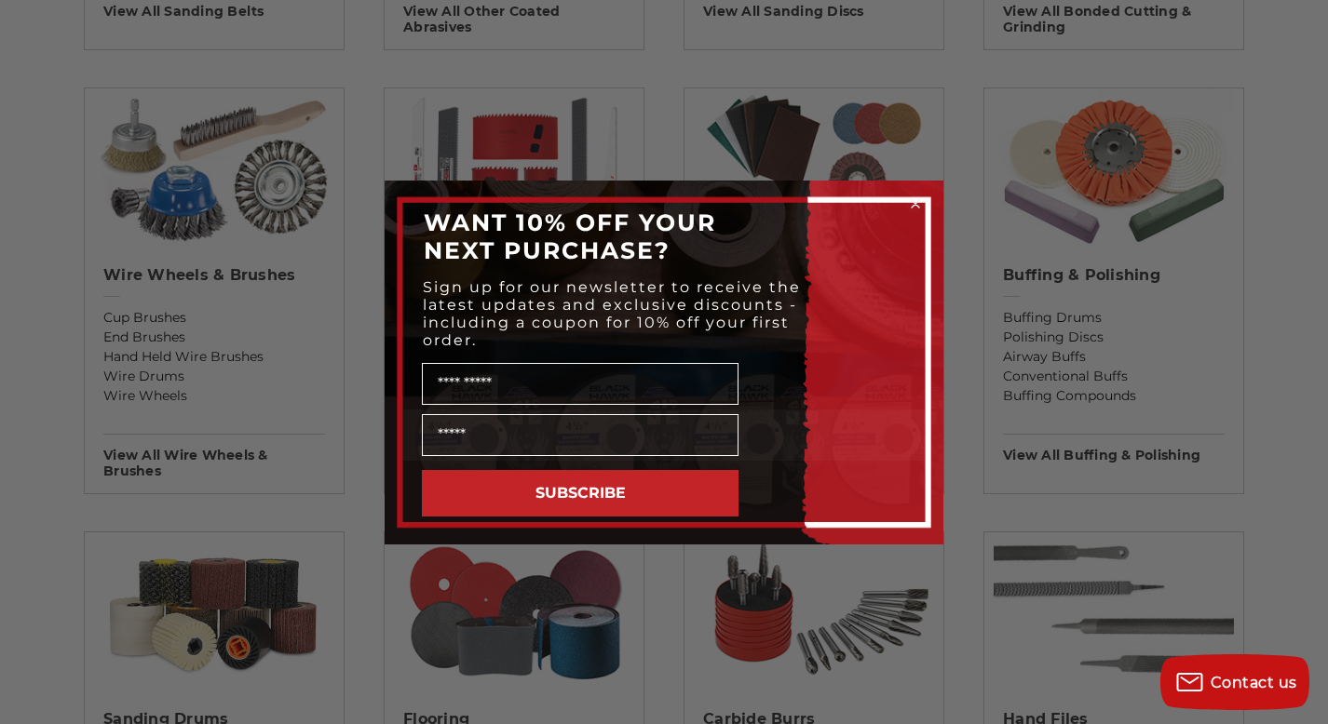
scroll to position [1074, 0]
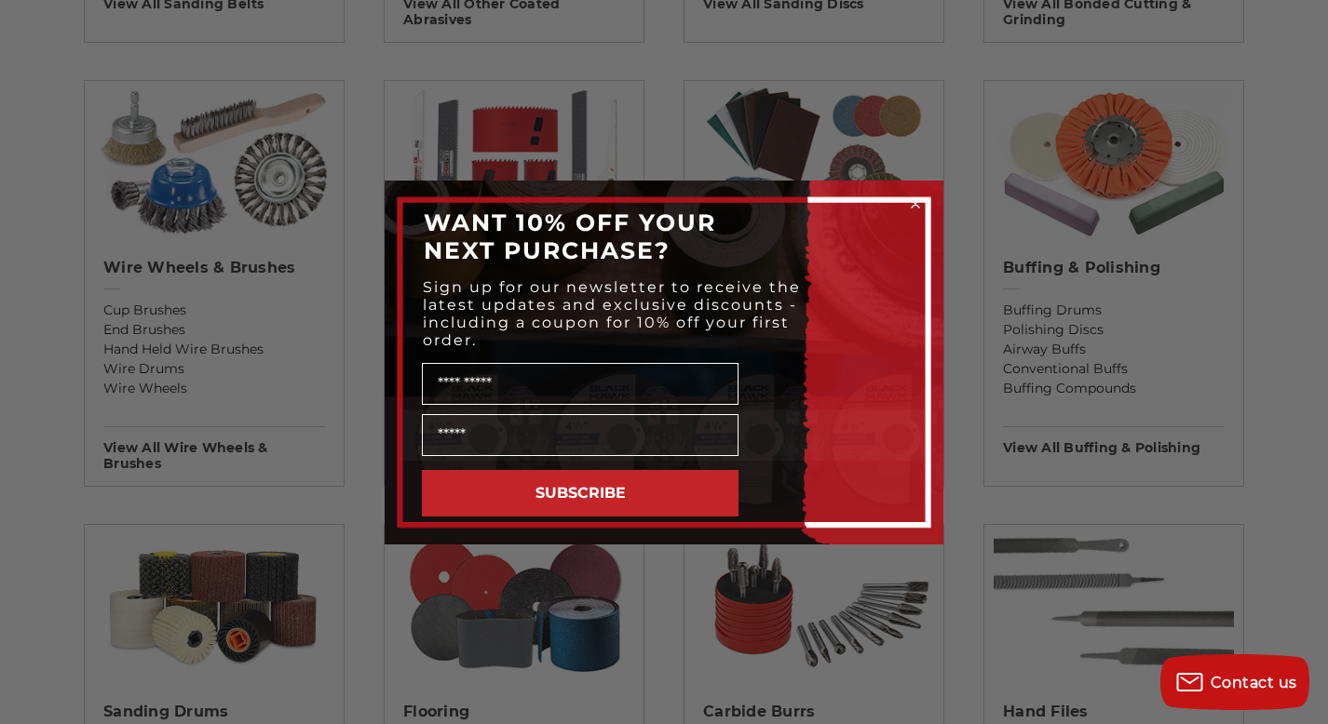
click at [920, 205] on circle "Close dialog" at bounding box center [916, 204] width 18 height 18
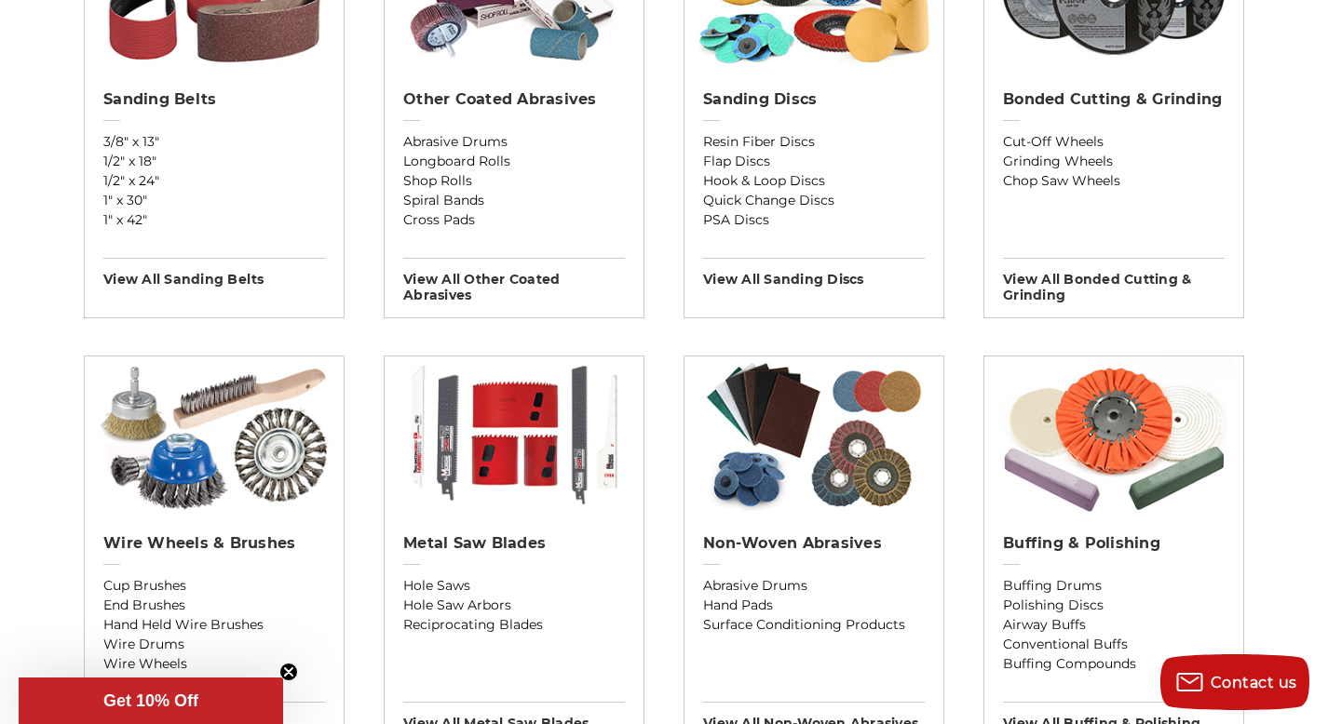
scroll to position [799, 0]
click at [518, 552] on h2 "Metal Saw Blades" at bounding box center [514, 543] width 222 height 19
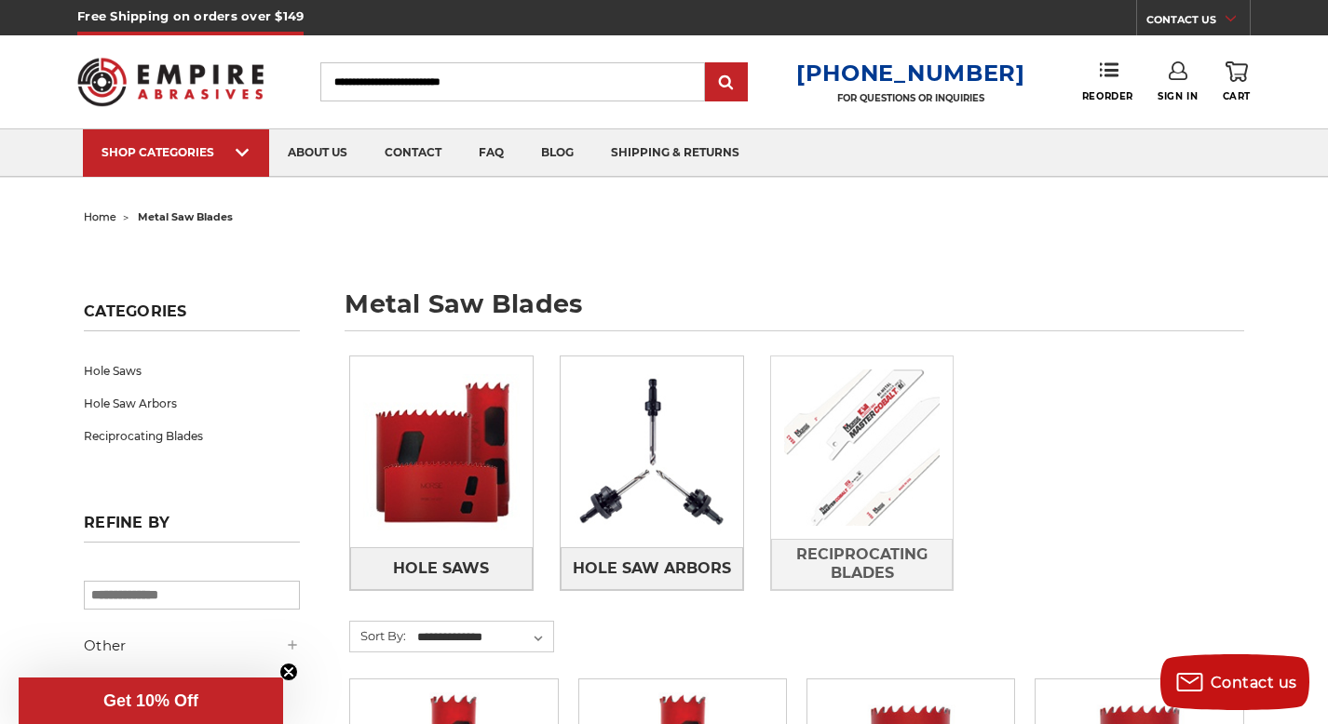
click at [844, 510] on img at bounding box center [862, 448] width 182 height 182
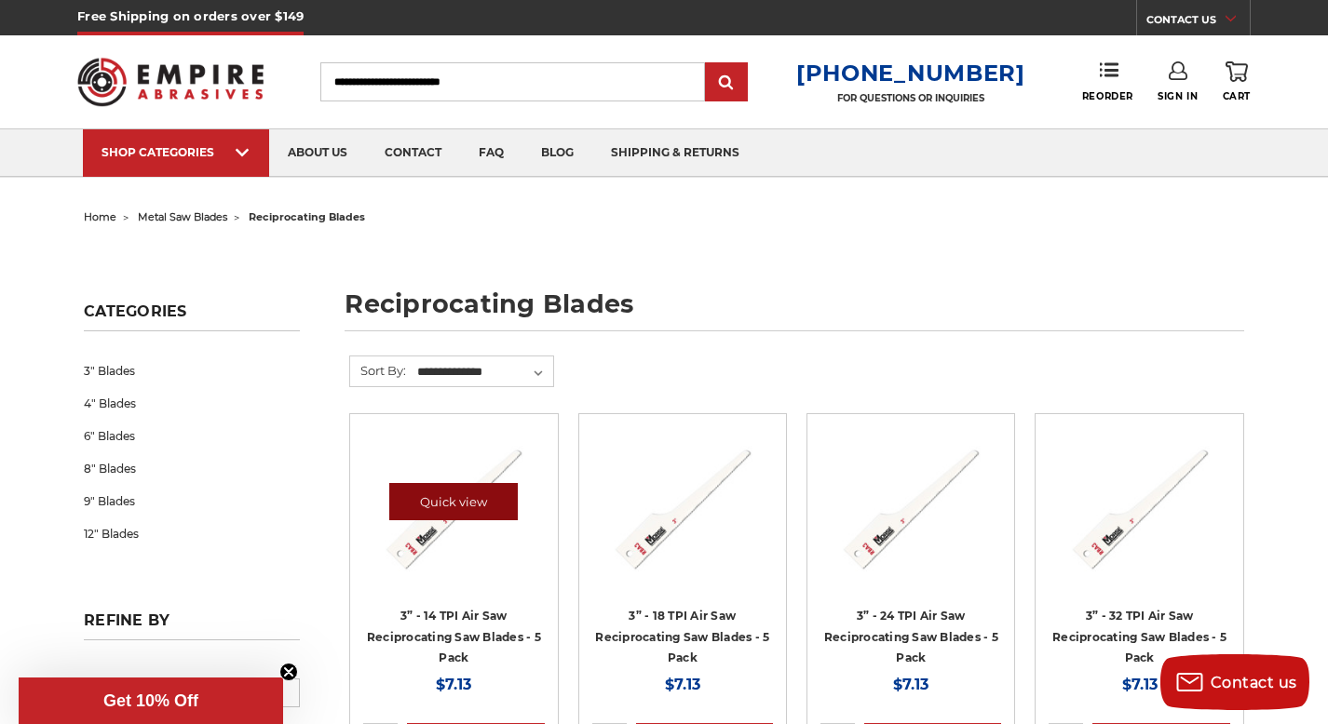
click at [466, 508] on link "Quick view" at bounding box center [453, 501] width 128 height 37
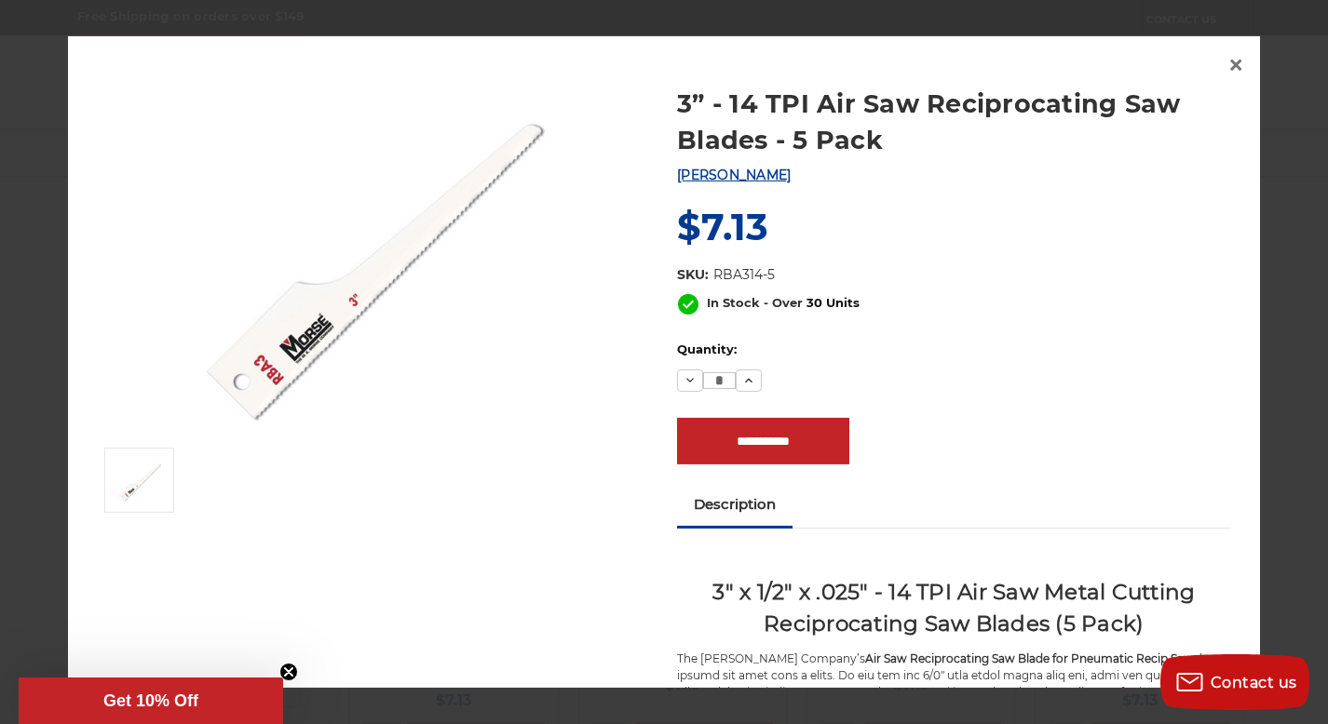
click at [372, 347] on img at bounding box center [374, 251] width 372 height 372
click at [384, 285] on img at bounding box center [374, 251] width 372 height 372
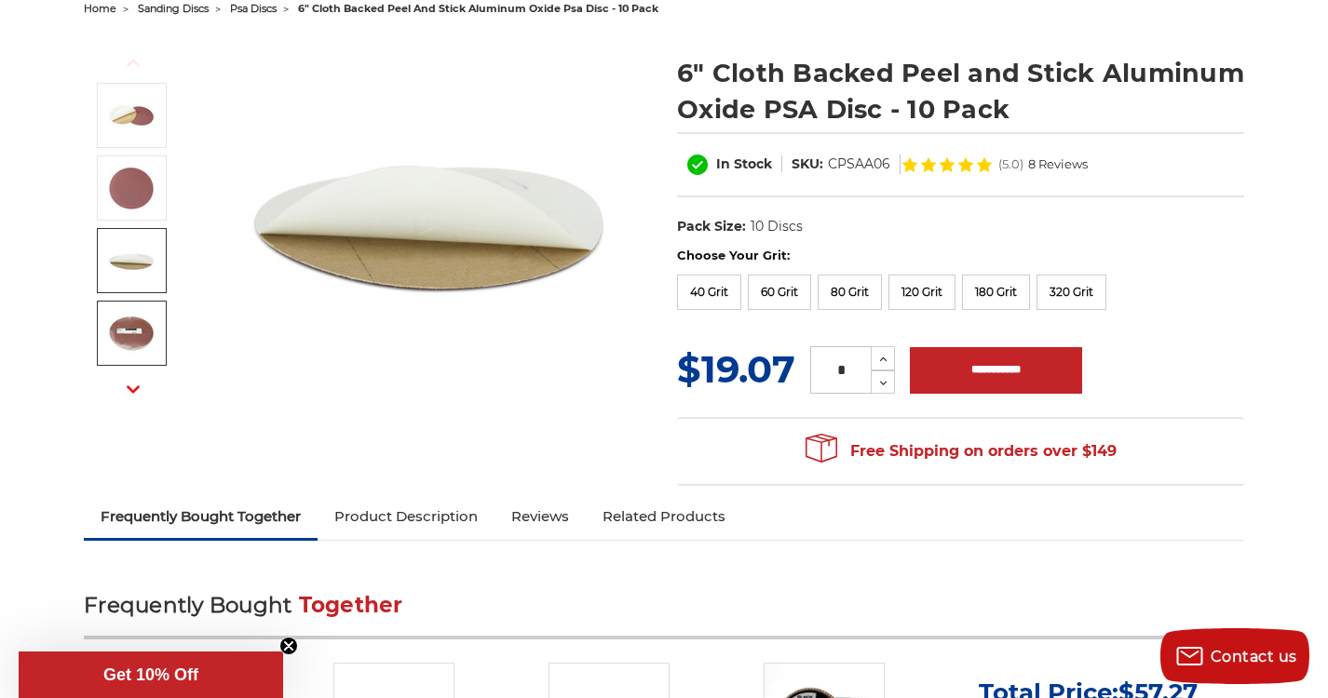
scroll to position [218, 0]
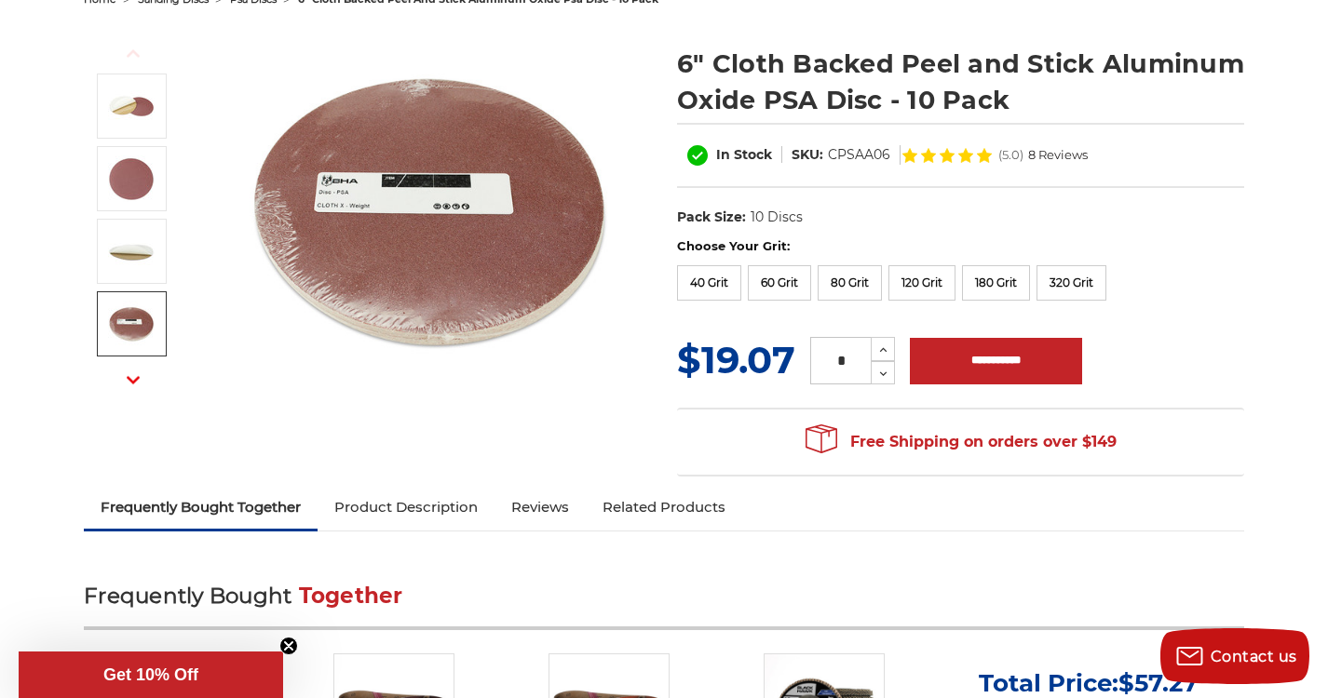
click at [142, 375] on button "Next" at bounding box center [133, 380] width 45 height 40
